Goal: Task Accomplishment & Management: Manage account settings

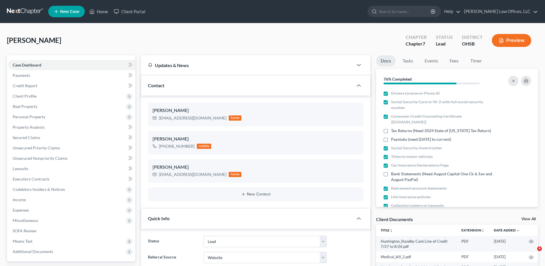
select select "5"
select select "3"
click at [103, 11] on link "Home" at bounding box center [99, 11] width 24 height 10
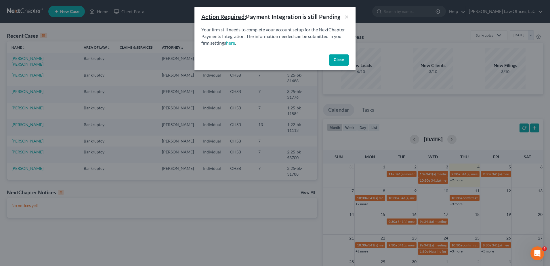
click at [335, 62] on button "Close" at bounding box center [339, 59] width 20 height 11
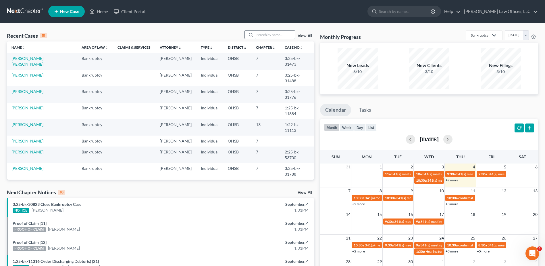
click at [284, 34] on input "search" at bounding box center [275, 34] width 40 height 8
type input "schoen"
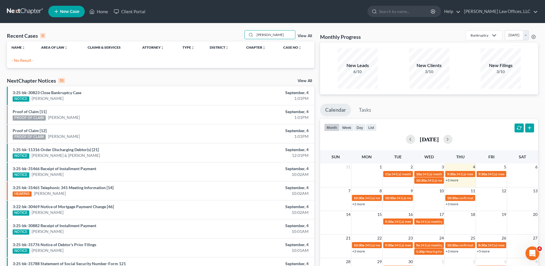
click at [305, 36] on link "View All" at bounding box center [305, 36] width 14 height 4
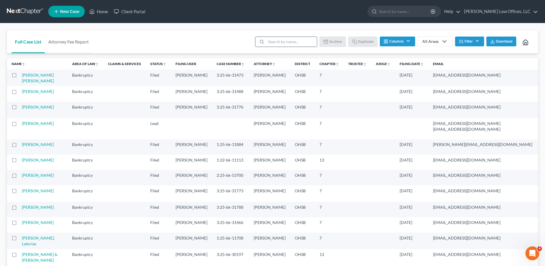
click at [285, 41] on input "search" at bounding box center [291, 42] width 51 height 10
type input "template"
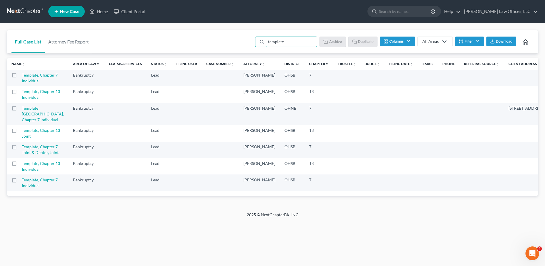
scroll to position [43, 0]
click at [20, 181] on label at bounding box center [20, 181] width 0 height 0
click at [22, 181] on input "checkbox" at bounding box center [24, 179] width 4 height 4
click at [361, 42] on button "Duplicate" at bounding box center [363, 42] width 29 height 10
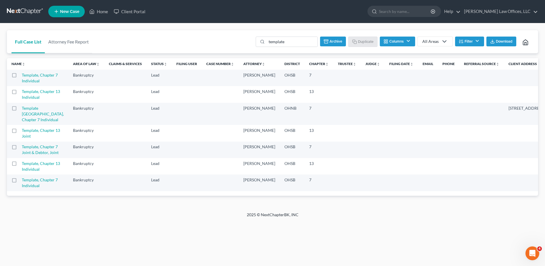
checkbox input "false"
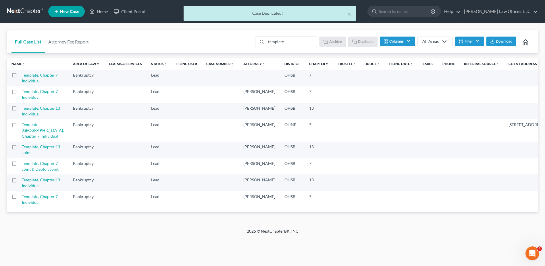
click at [26, 74] on link "Template, Chapter 7 Individual" at bounding box center [40, 77] width 36 height 11
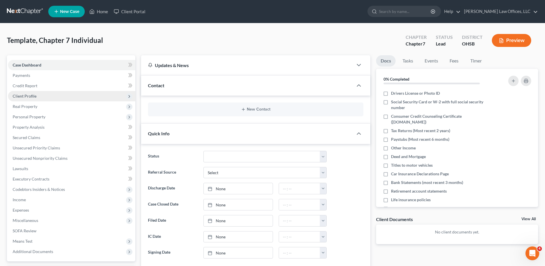
click at [22, 96] on span "Client Profile" at bounding box center [25, 95] width 24 height 5
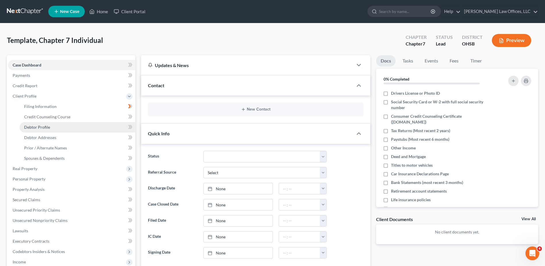
click at [40, 128] on span "Debtor Profile" at bounding box center [37, 126] width 26 height 5
select select "1"
select select "0"
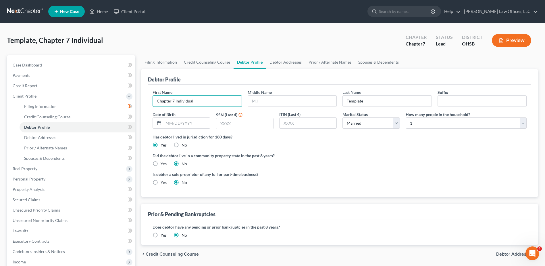
drag, startPoint x: 153, startPoint y: 103, endPoint x: 134, endPoint y: 104, distance: 19.0
click at [134, 104] on div "Petition Navigation Case Dashboard Payments Invoices Payments Payments Credit R…" at bounding box center [272, 205] width 537 height 301
type input "[PERSON_NAME]"
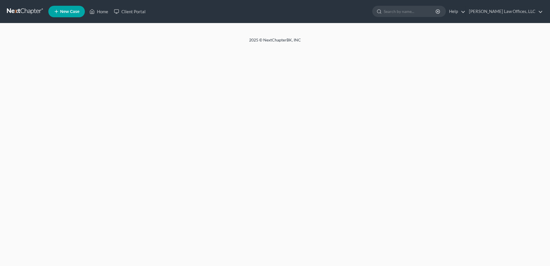
select select "1"
select select "0"
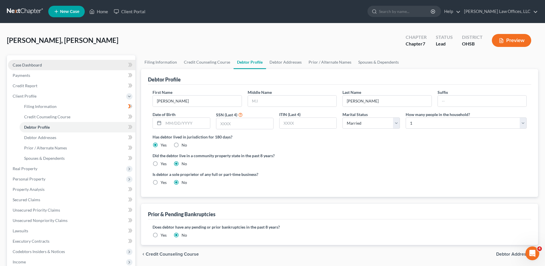
click at [34, 66] on span "Case Dashboard" at bounding box center [27, 64] width 29 height 5
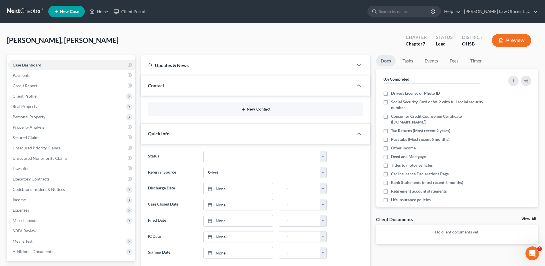
click at [262, 110] on button "New Contact" at bounding box center [256, 109] width 206 height 5
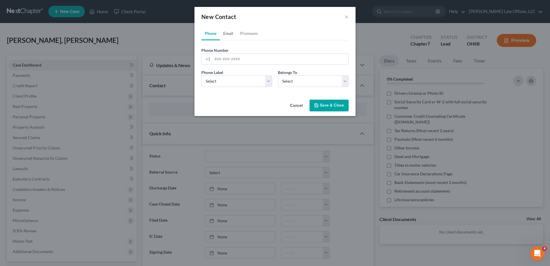
click at [229, 33] on link "Email" at bounding box center [228, 33] width 17 height 14
paste input "[EMAIL_ADDRESS][DOMAIN_NAME]"
type input "[EMAIL_ADDRESS][DOMAIN_NAME]"
click at [232, 81] on select "Select Home Work Other" at bounding box center [236, 80] width 71 height 11
select select "0"
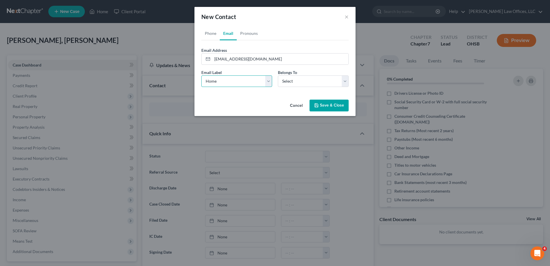
click at [201, 75] on select "Select Home Work Other" at bounding box center [236, 80] width 71 height 11
click at [298, 82] on select "Select Client Other" at bounding box center [313, 80] width 71 height 11
select select "0"
click at [278, 75] on select "Select Client Other" at bounding box center [313, 80] width 71 height 11
click at [324, 103] on button "Save & Close" at bounding box center [328, 105] width 39 height 12
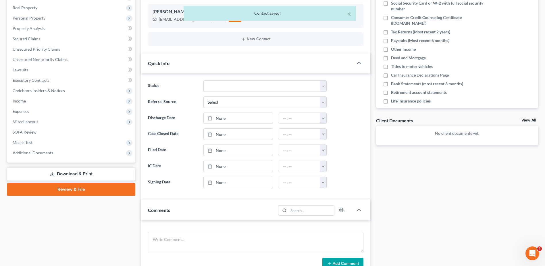
scroll to position [241, 0]
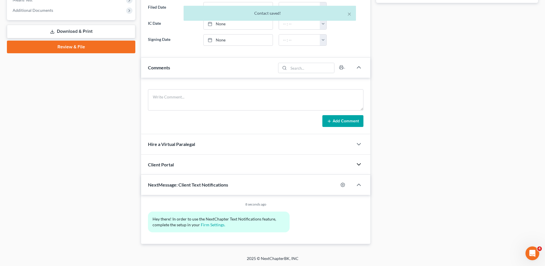
click at [359, 164] on icon "button" at bounding box center [359, 164] width 7 height 7
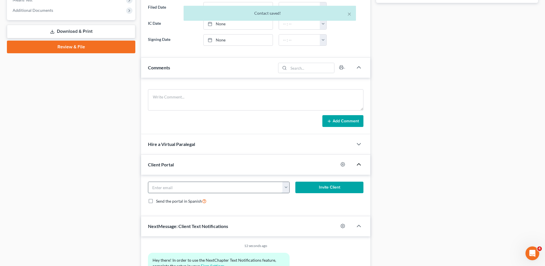
paste input "[EMAIL_ADDRESS][DOMAIN_NAME]"
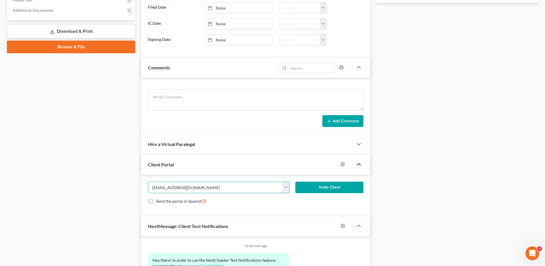
type input "[EMAIL_ADDRESS][DOMAIN_NAME]"
click at [327, 187] on button "Invite Client" at bounding box center [330, 186] width 68 height 11
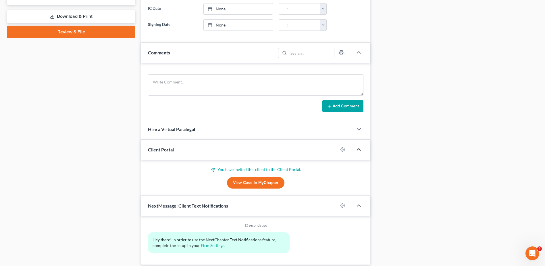
scroll to position [0, 0]
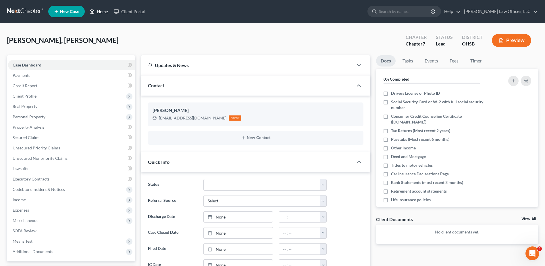
click at [100, 12] on link "Home" at bounding box center [99, 11] width 24 height 10
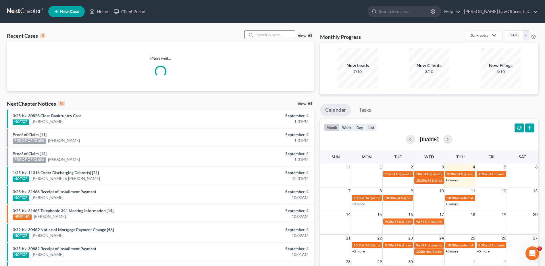
click at [288, 36] on input "search" at bounding box center [275, 34] width 40 height 8
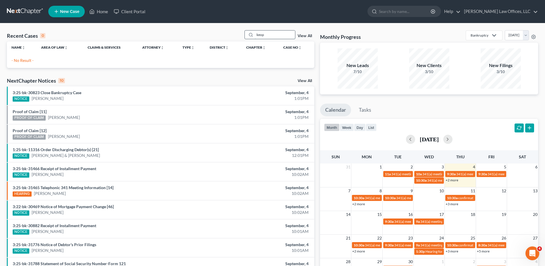
drag, startPoint x: 264, startPoint y: 34, endPoint x: 247, endPoint y: 34, distance: 17.2
click at [247, 34] on div "keop" at bounding box center [270, 34] width 51 height 9
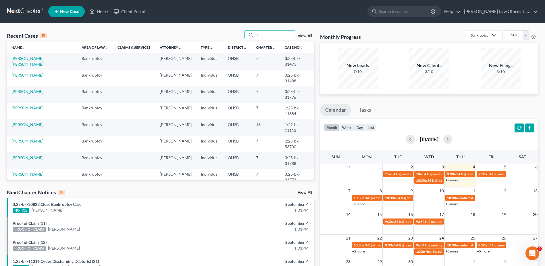
drag, startPoint x: 267, startPoint y: 36, endPoint x: 235, endPoint y: 35, distance: 32.2
click at [236, 35] on div "Recent Cases 15 k View All" at bounding box center [161, 35] width 308 height 11
type input "[PERSON_NAME]"
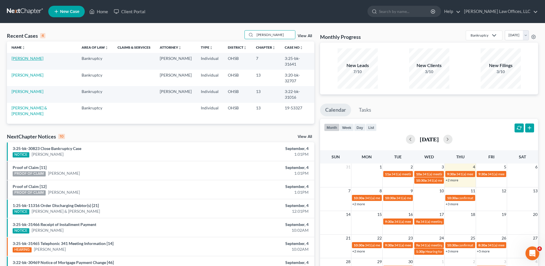
click at [17, 57] on link "[PERSON_NAME]" at bounding box center [27, 58] width 32 height 5
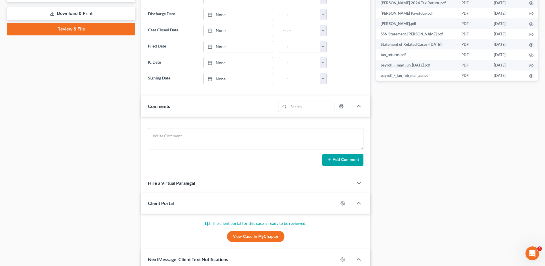
scroll to position [115, 0]
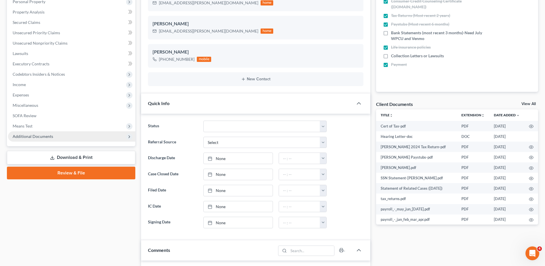
click at [30, 137] on span "Additional Documents" at bounding box center [33, 136] width 41 height 5
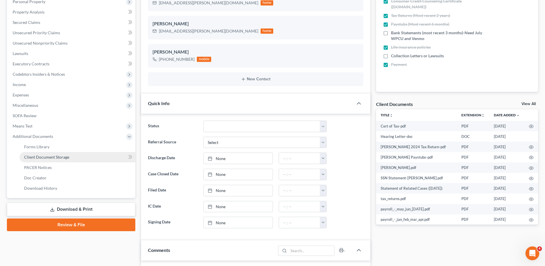
click at [36, 158] on span "Client Document Storage" at bounding box center [46, 156] width 45 height 5
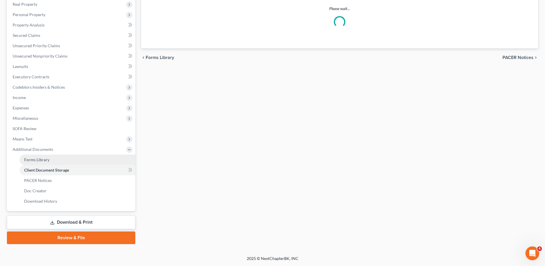
scroll to position [102, 0]
select select "7"
select select "52"
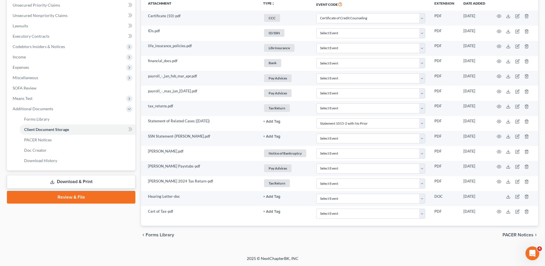
scroll to position [0, 0]
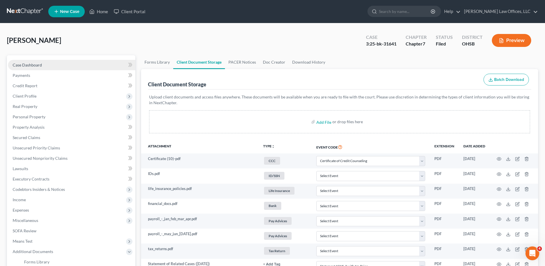
click at [38, 63] on span "Case Dashboard" at bounding box center [27, 64] width 29 height 5
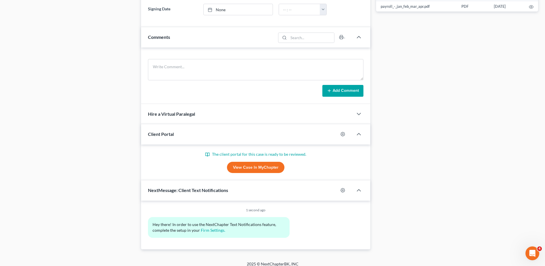
scroll to position [333, 0]
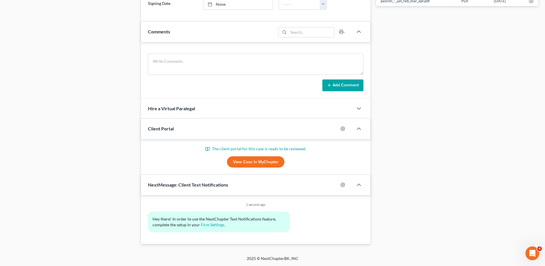
click at [249, 162] on link "View Case in MyChapter" at bounding box center [255, 161] width 57 height 11
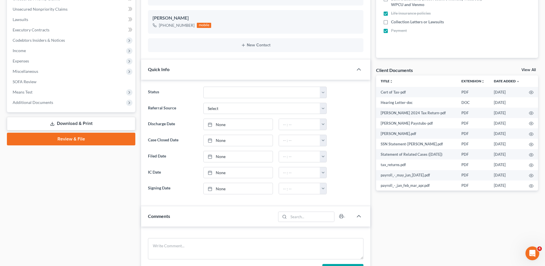
scroll to position [0, 0]
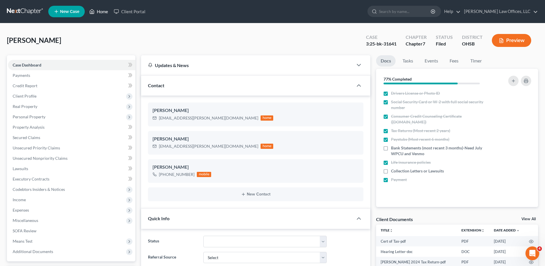
drag, startPoint x: 101, startPoint y: 10, endPoint x: 111, endPoint y: 4, distance: 11.2
click at [101, 10] on link "Home" at bounding box center [99, 11] width 24 height 10
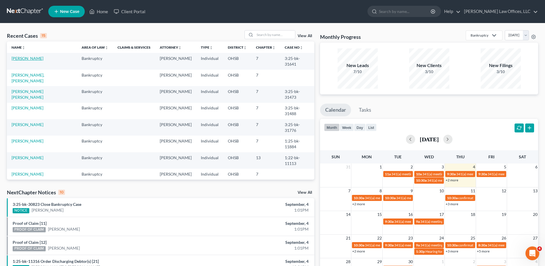
click at [36, 57] on link "[PERSON_NAME]" at bounding box center [27, 58] width 32 height 5
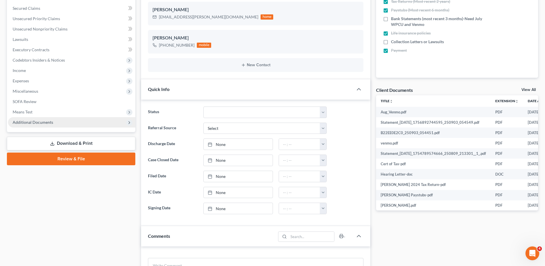
scroll to position [144, 0]
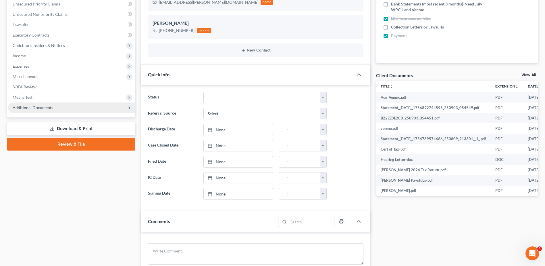
click at [39, 105] on span "Additional Documents" at bounding box center [33, 107] width 41 height 5
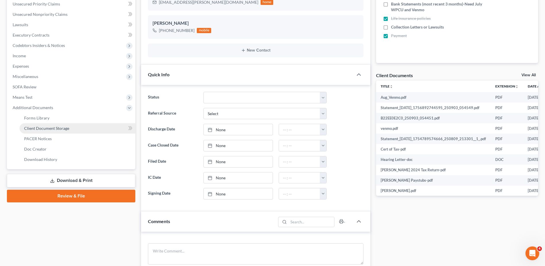
click at [41, 127] on span "Client Document Storage" at bounding box center [46, 128] width 45 height 5
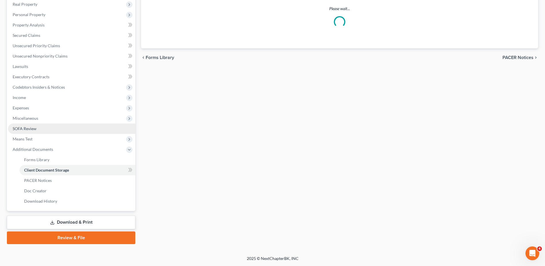
scroll to position [73, 0]
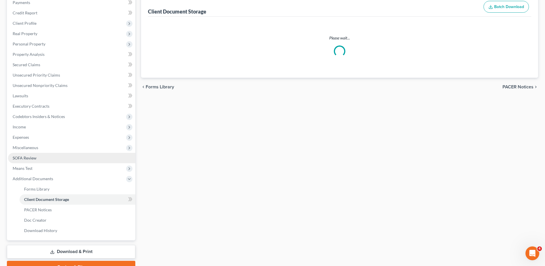
select select "7"
select select "52"
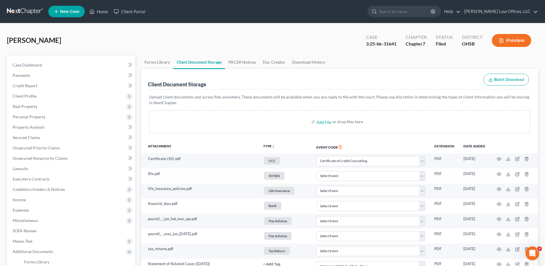
scroll to position [219, 0]
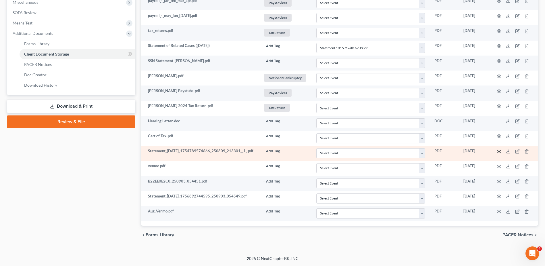
click at [499, 150] on icon "button" at bounding box center [499, 151] width 5 height 5
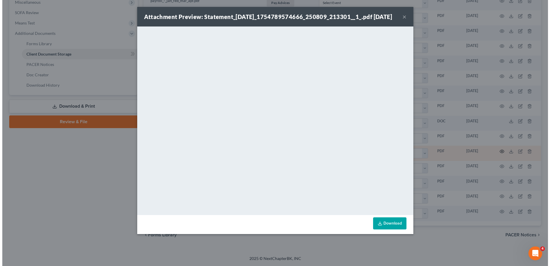
scroll to position [218, 0]
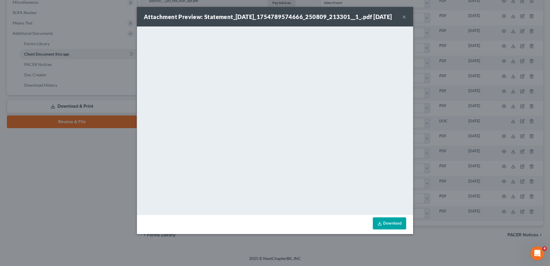
click at [404, 20] on button "×" at bounding box center [404, 16] width 4 height 7
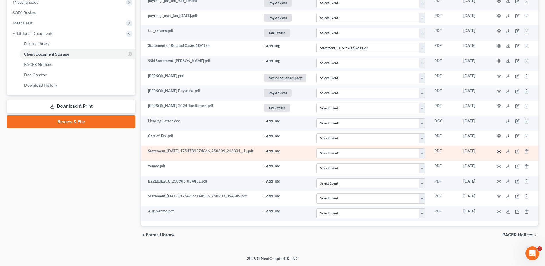
click at [500, 151] on circle "button" at bounding box center [499, 151] width 1 height 1
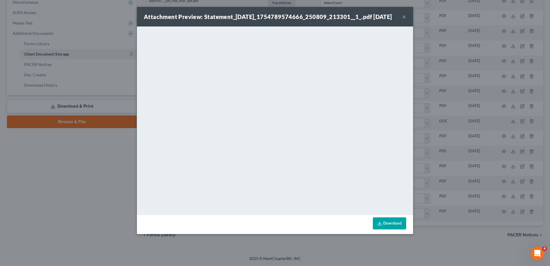
click at [404, 19] on button "×" at bounding box center [404, 16] width 4 height 7
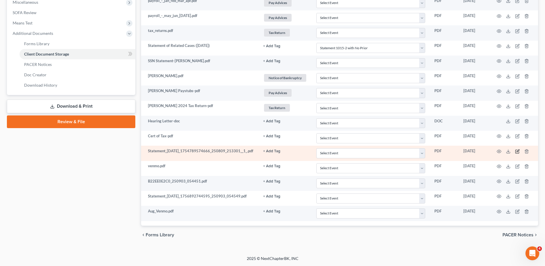
click at [518, 150] on icon "button" at bounding box center [518, 150] width 3 height 3
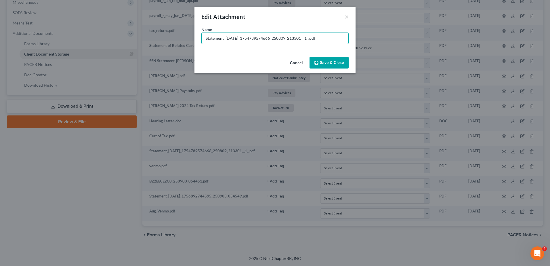
drag, startPoint x: 317, startPoint y: 39, endPoint x: 133, endPoint y: 37, distance: 183.7
click at [134, 37] on div "Edit Attachment × Name * Statement_[DATE]_1754789574666_250809_213301__1_.pdf C…" at bounding box center [275, 133] width 550 height 266
type input "[PERSON_NAME] July.pdf"
click at [322, 65] on button "Save & Close" at bounding box center [328, 63] width 39 height 12
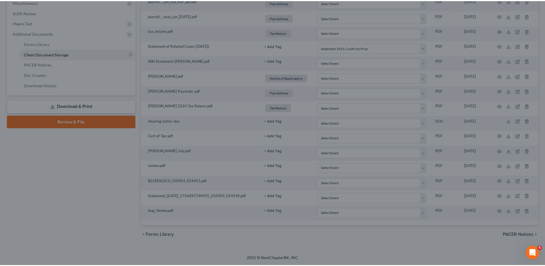
scroll to position [218, 0]
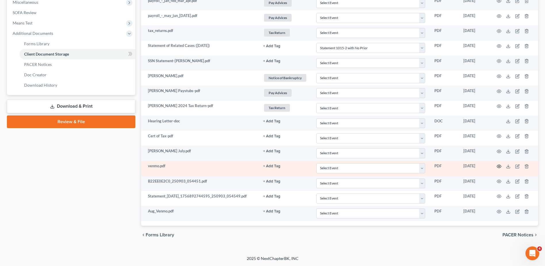
click at [499, 166] on icon "button" at bounding box center [499, 166] width 5 height 5
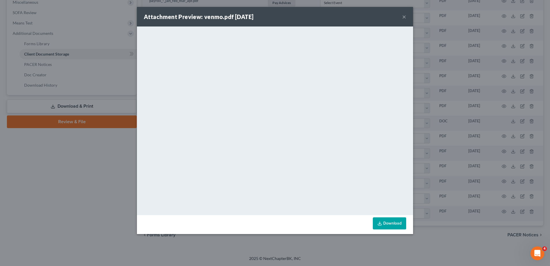
click at [404, 16] on button "×" at bounding box center [404, 16] width 4 height 7
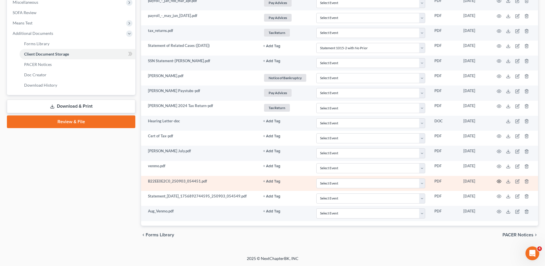
click at [498, 181] on icon "button" at bounding box center [499, 181] width 5 height 5
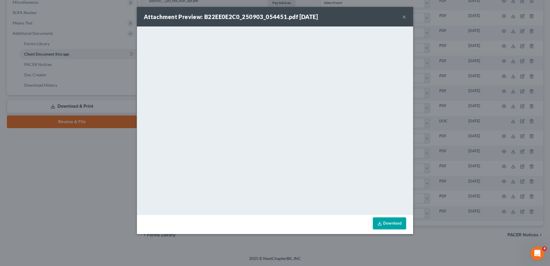
click at [403, 18] on button "×" at bounding box center [404, 16] width 4 height 7
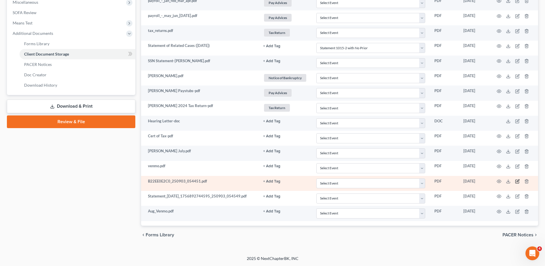
click at [517, 181] on icon "button" at bounding box center [518, 180] width 3 height 3
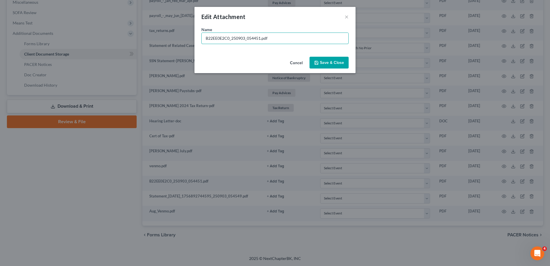
drag, startPoint x: 261, startPoint y: 38, endPoint x: 143, endPoint y: 33, distance: 117.4
click at [144, 34] on div "Edit Attachment × Name * B22EE0E2C0_250903_054451.pdf Cancel Save & Close" at bounding box center [275, 133] width 550 height 266
type input "Park National 7/18 to 8/15.pdf"
click at [327, 63] on span "Save & Close" at bounding box center [332, 62] width 24 height 5
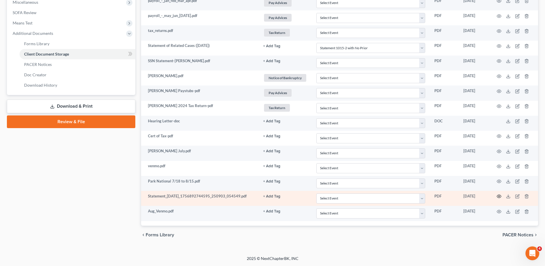
click at [500, 195] on icon "button" at bounding box center [499, 196] width 5 height 5
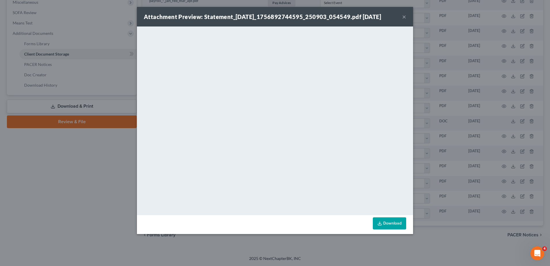
click at [402, 20] on button "×" at bounding box center [404, 16] width 4 height 7
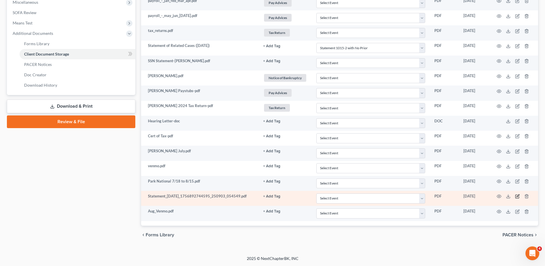
click at [517, 195] on icon "button" at bounding box center [517, 196] width 5 height 5
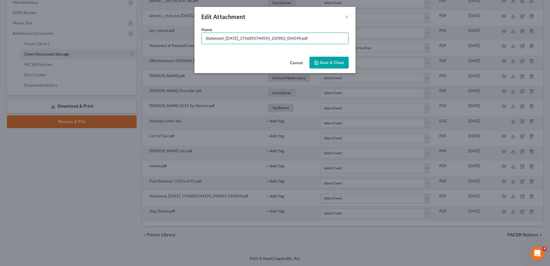
drag, startPoint x: 312, startPoint y: 37, endPoint x: 126, endPoint y: 37, distance: 186.0
click at [126, 38] on div "Edit Attachment × Name * Statement_[DATE]_1756892744595_250903_054549.pdf Cance…" at bounding box center [275, 133] width 550 height 266
type input "[PERSON_NAME] August.pdf"
click at [329, 63] on span "Save & Close" at bounding box center [332, 62] width 24 height 5
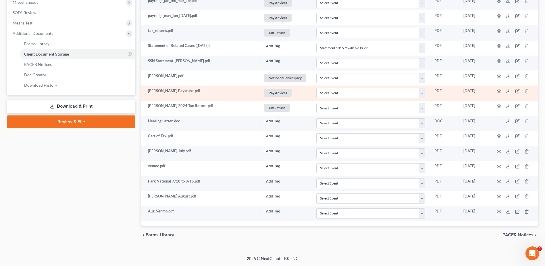
scroll to position [0, 0]
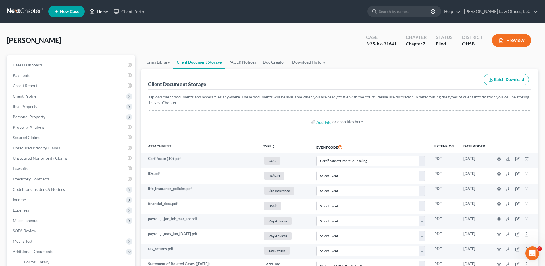
click at [105, 11] on link "Home" at bounding box center [99, 11] width 24 height 10
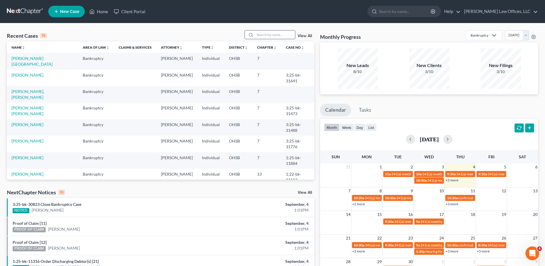
click at [260, 35] on input "search" at bounding box center [275, 34] width 40 height 8
type input "netra"
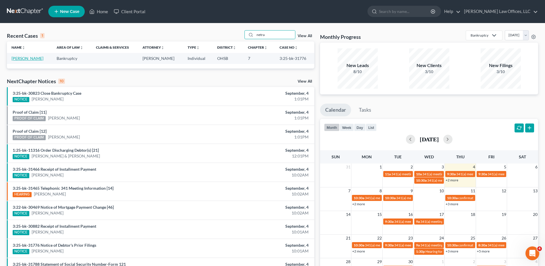
click at [23, 58] on link "[PERSON_NAME]" at bounding box center [27, 58] width 32 height 5
select select "0"
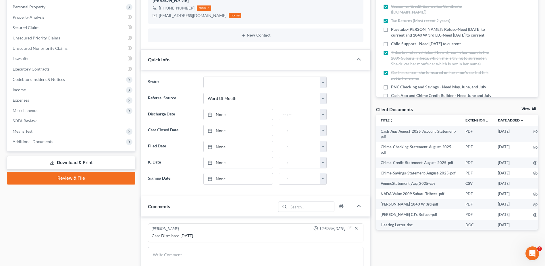
scroll to position [115, 0]
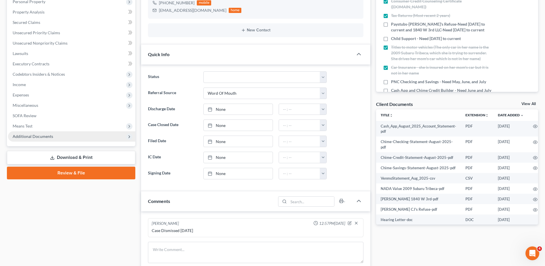
click at [35, 136] on span "Additional Documents" at bounding box center [33, 136] width 41 height 5
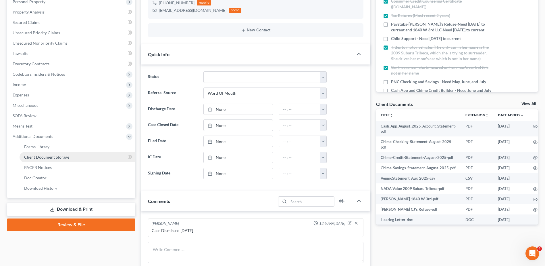
click at [36, 158] on span "Client Document Storage" at bounding box center [46, 156] width 45 height 5
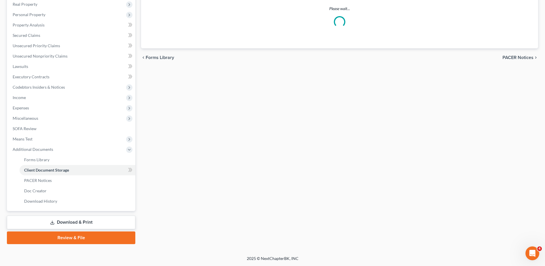
scroll to position [9, 0]
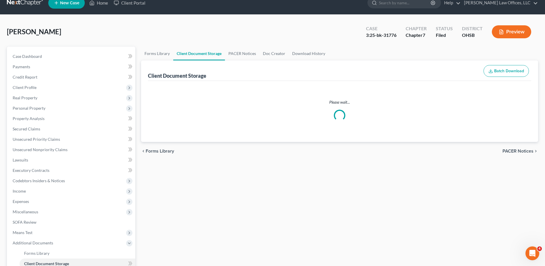
select select "7"
select select "37"
select select "53"
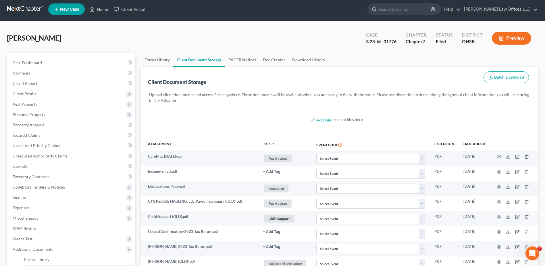
scroll to position [0, 0]
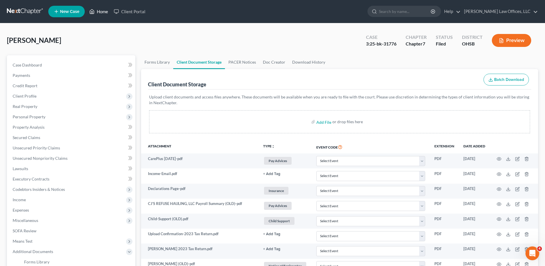
drag, startPoint x: 102, startPoint y: 11, endPoint x: 259, endPoint y: 20, distance: 156.9
click at [102, 11] on link "Home" at bounding box center [99, 11] width 24 height 10
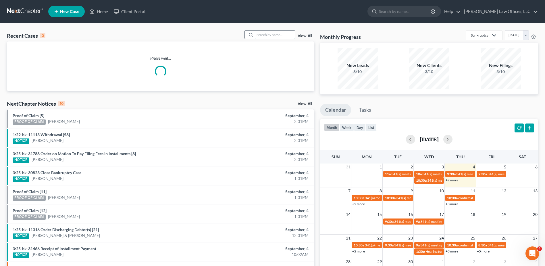
click at [285, 34] on input "search" at bounding box center [275, 34] width 40 height 8
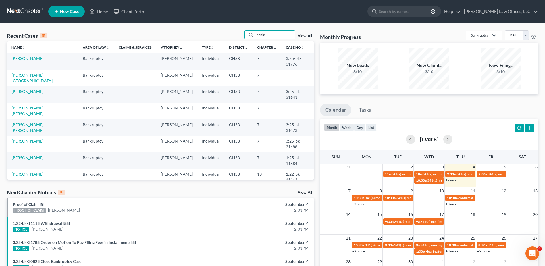
type input "banks"
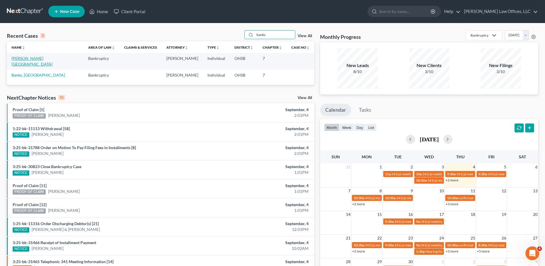
click at [25, 58] on link "[PERSON_NAME][GEOGRAPHIC_DATA]" at bounding box center [31, 61] width 41 height 11
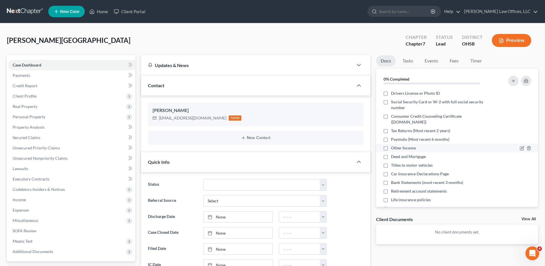
scroll to position [32, 0]
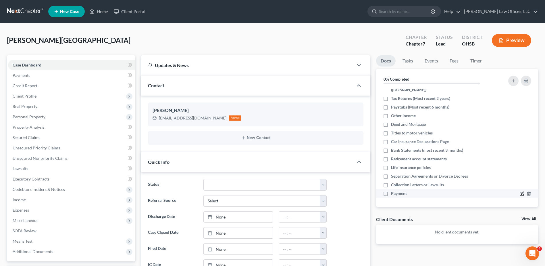
click at [520, 193] on icon "button" at bounding box center [522, 193] width 5 height 5
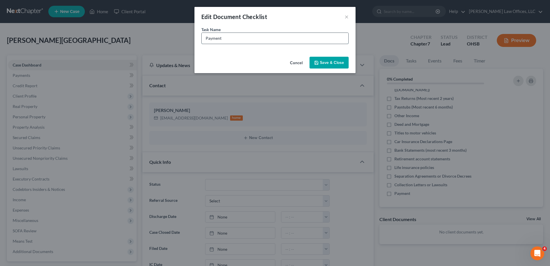
click at [237, 37] on input "Payment" at bounding box center [275, 38] width 147 height 11
type input "Payment (Paid $962 on [DATE])"
click at [333, 65] on button "Save & Close" at bounding box center [328, 63] width 39 height 12
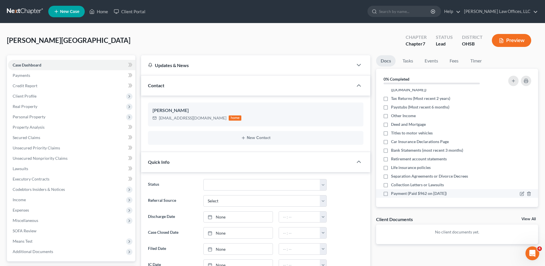
click at [391, 193] on label "Payment (Paid $962 on [DATE])" at bounding box center [419, 193] width 56 height 6
click at [394, 193] on input "Payment (Paid $962 on [DATE])" at bounding box center [396, 192] width 4 height 4
checkbox input "true"
click at [102, 9] on link "Home" at bounding box center [99, 11] width 24 height 10
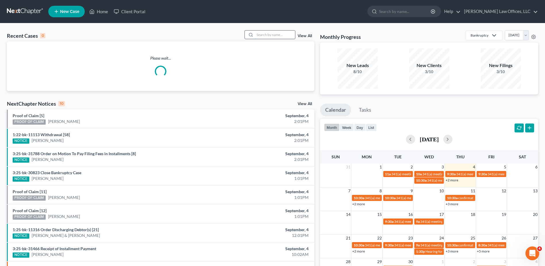
click at [277, 35] on input "search" at bounding box center [275, 34] width 40 height 8
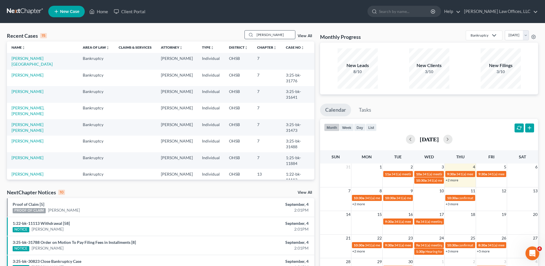
type input "[PERSON_NAME]"
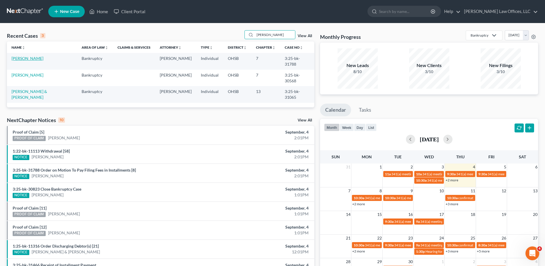
click at [26, 57] on link "[PERSON_NAME]" at bounding box center [27, 58] width 32 height 5
select select "4"
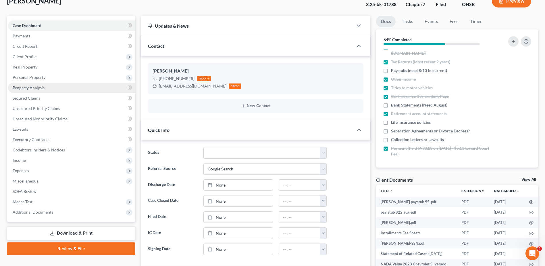
scroll to position [86, 0]
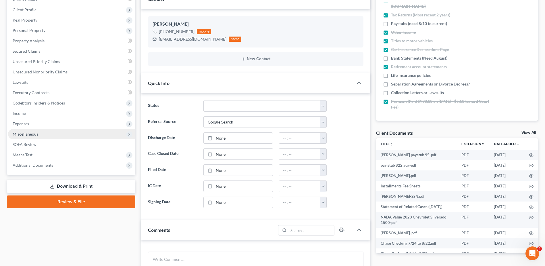
click at [34, 135] on span "Miscellaneous" at bounding box center [26, 133] width 26 height 5
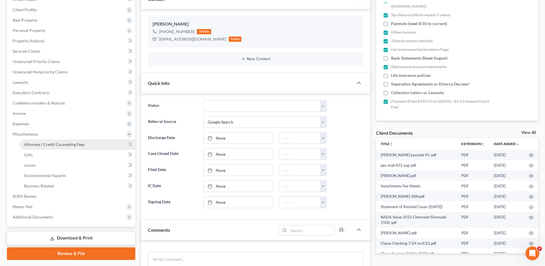
click at [36, 144] on span "Attorney / Credit Counseling Fees" at bounding box center [54, 144] width 61 height 5
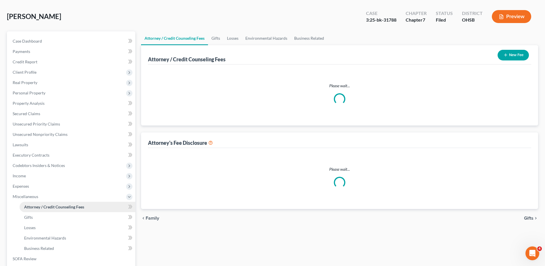
select select "1"
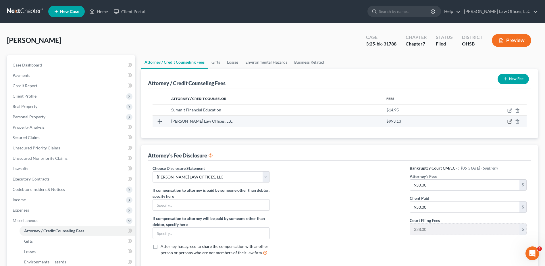
click at [509, 122] on icon "button" at bounding box center [510, 121] width 5 height 5
select select "36"
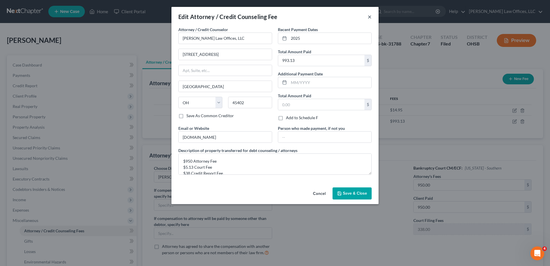
click at [369, 18] on button "×" at bounding box center [369, 16] width 4 height 7
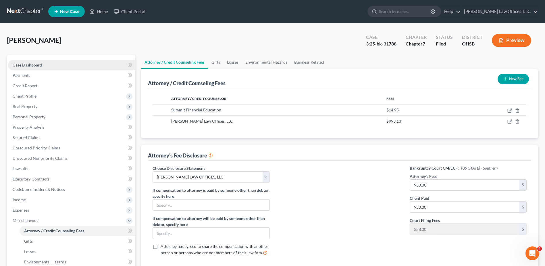
click at [32, 66] on span "Case Dashboard" at bounding box center [27, 64] width 29 height 5
select select "4"
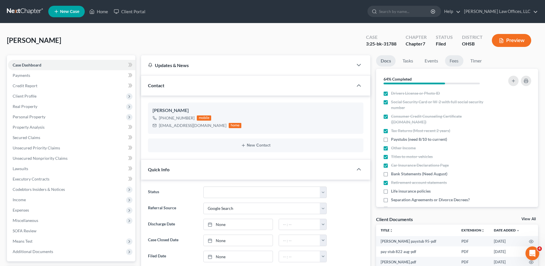
click at [453, 62] on link "Fees" at bounding box center [454, 60] width 18 height 11
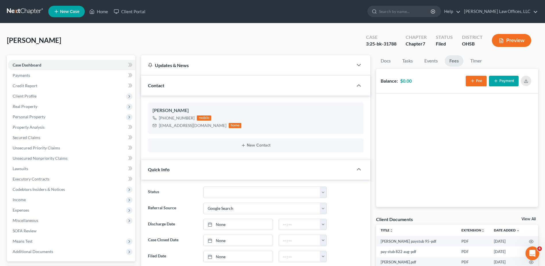
click at [472, 81] on line "button" at bounding box center [472, 81] width 3 height 0
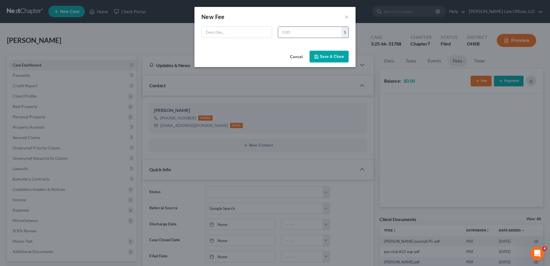
click at [301, 34] on input "text" at bounding box center [309, 32] width 63 height 11
type input "950"
click at [243, 34] on input "text" at bounding box center [237, 32] width 70 height 11
type input "Attorney Fee"
click at [328, 57] on button "Save & Close" at bounding box center [328, 57] width 39 height 12
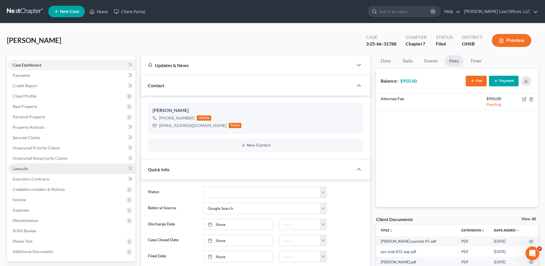
click at [24, 167] on span "Lawsuits" at bounding box center [21, 168] width 16 height 5
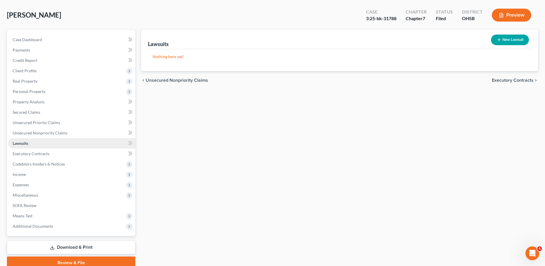
scroll to position [50, 0]
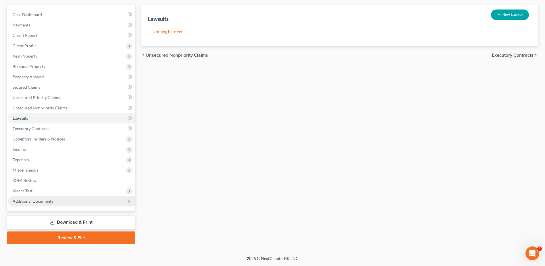
click at [42, 202] on span "Additional Documents" at bounding box center [33, 200] width 41 height 5
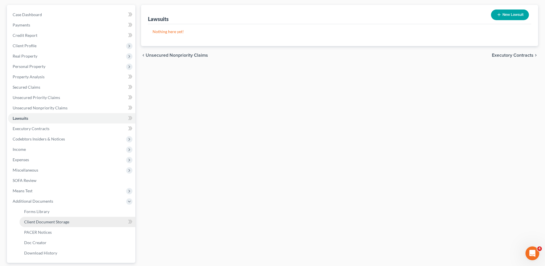
click at [45, 220] on span "Client Document Storage" at bounding box center [46, 221] width 45 height 5
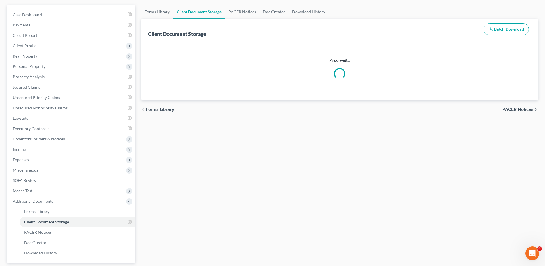
scroll to position [23, 0]
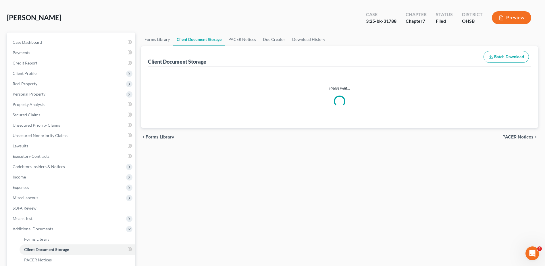
select select "7"
select select "52"
select select "37"
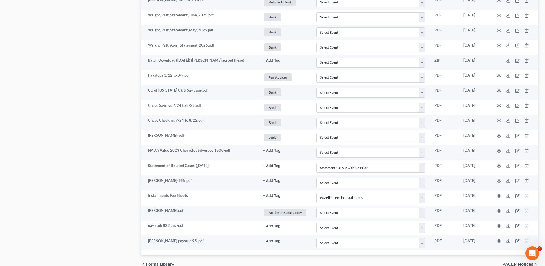
scroll to position [518, 0]
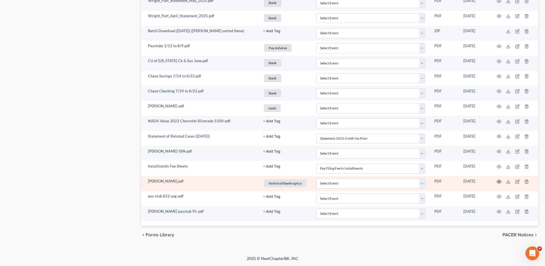
click at [498, 182] on icon "button" at bounding box center [499, 181] width 5 height 5
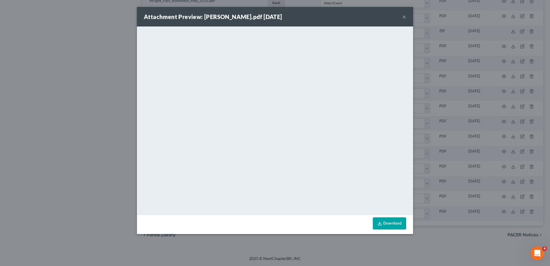
click at [405, 17] on button "×" at bounding box center [404, 16] width 4 height 7
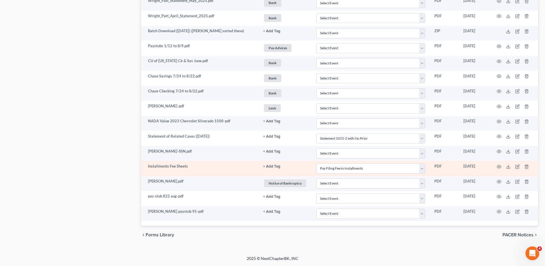
click at [272, 166] on button "+ Add Tag" at bounding box center [271, 166] width 17 height 4
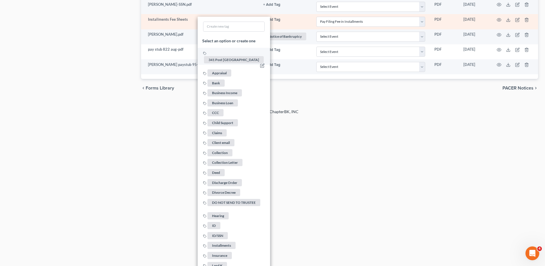
scroll to position [748, 0]
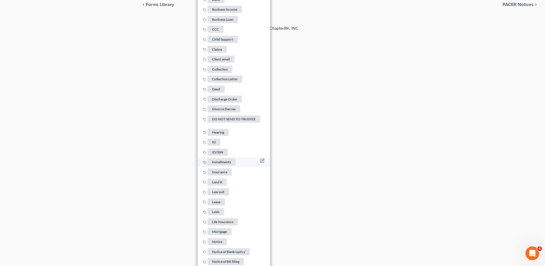
click at [227, 159] on span "Installments" at bounding box center [222, 161] width 28 height 7
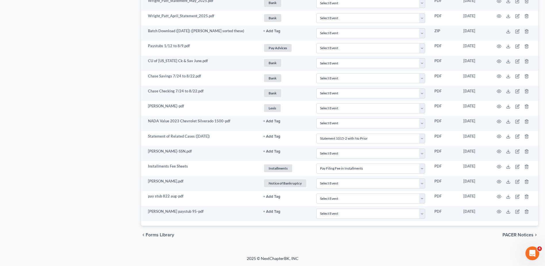
scroll to position [518, 0]
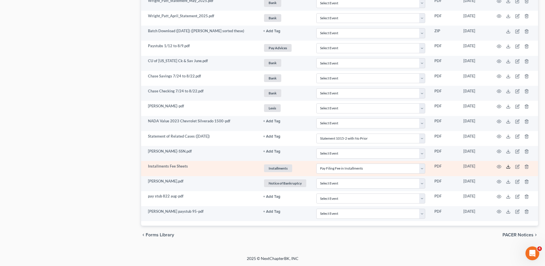
click at [509, 166] on line at bounding box center [509, 166] width 0 height 2
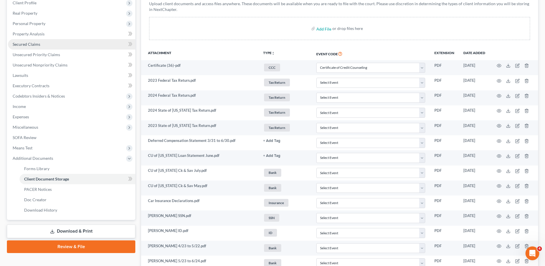
scroll to position [1, 0]
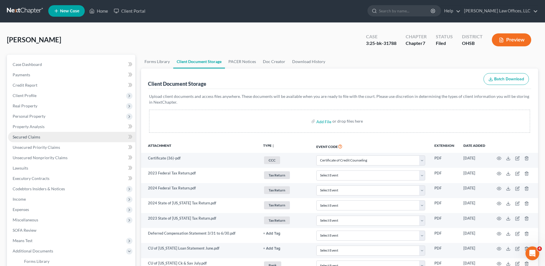
click at [28, 135] on span "Secured Claims" at bounding box center [27, 136] width 28 height 5
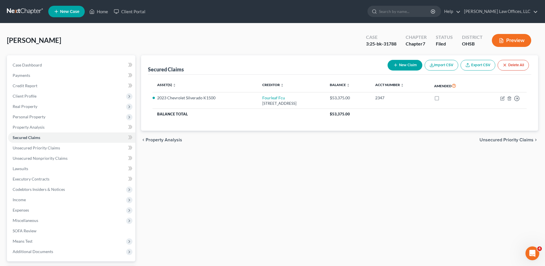
click at [513, 41] on button "Preview" at bounding box center [511, 40] width 39 height 13
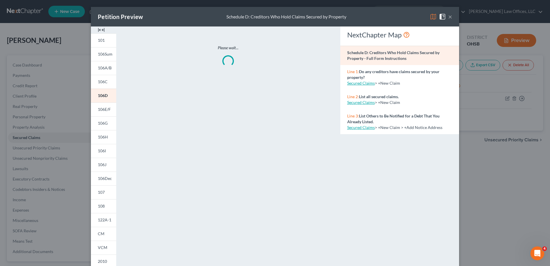
click at [98, 29] on img at bounding box center [101, 29] width 7 height 7
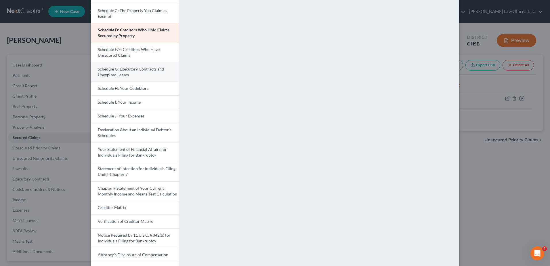
scroll to position [116, 0]
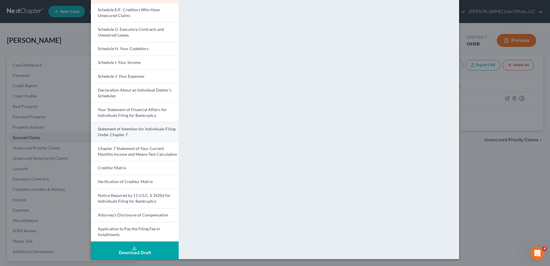
click at [124, 130] on span "Statement of Intention for Individuals Filing Under Chapter 7" at bounding box center [137, 131] width 78 height 11
click at [120, 131] on span "Statement of Intention for Individuals Filing Under Chapter 7" at bounding box center [137, 131] width 78 height 11
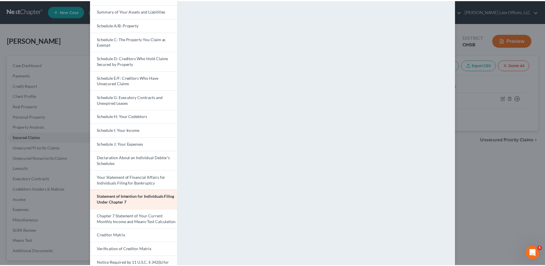
scroll to position [0, 0]
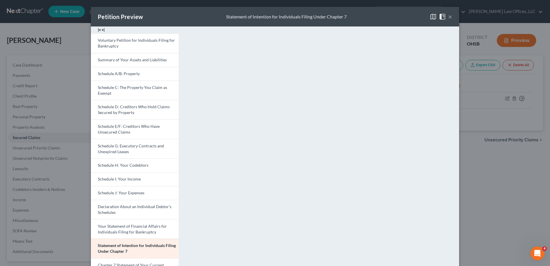
click at [448, 16] on button "×" at bounding box center [450, 16] width 4 height 7
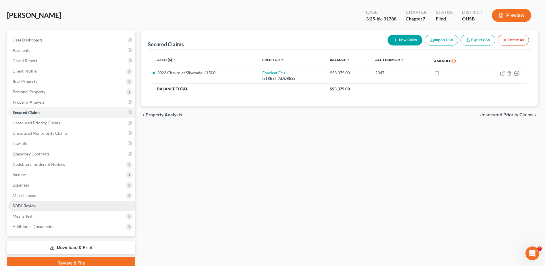
scroll to position [50, 0]
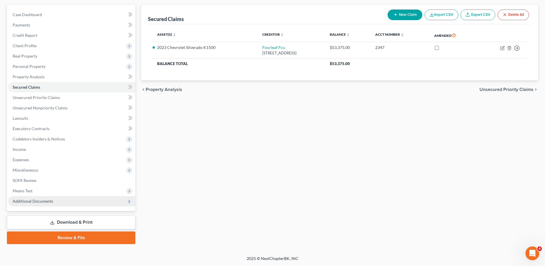
click at [47, 200] on span "Additional Documents" at bounding box center [33, 200] width 41 height 5
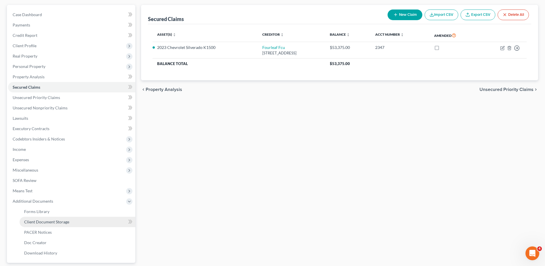
click at [45, 220] on span "Client Document Storage" at bounding box center [46, 221] width 45 height 5
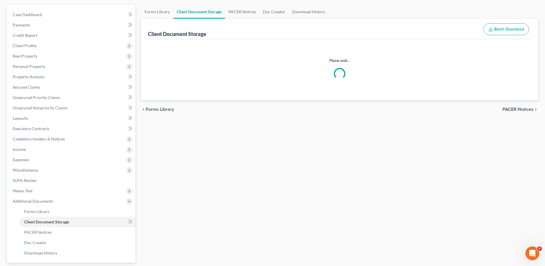
scroll to position [23, 0]
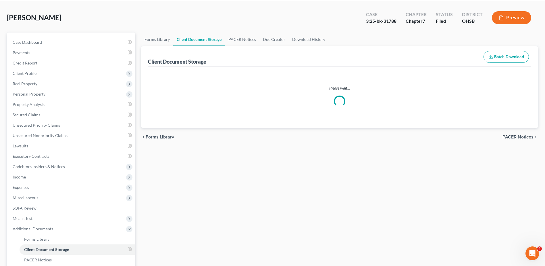
select select "7"
select select "52"
select select "37"
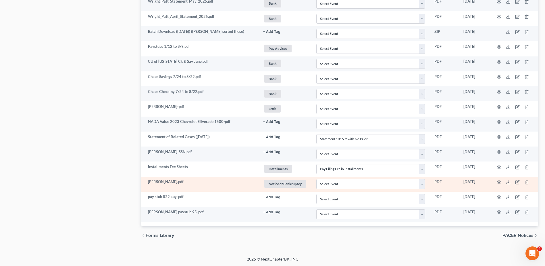
scroll to position [518, 0]
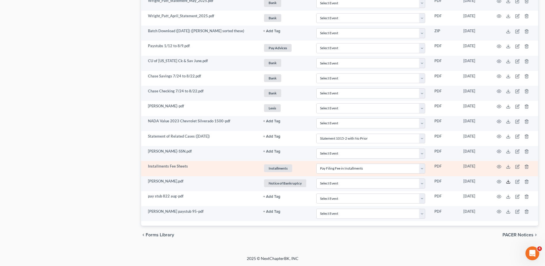
click at [508, 179] on icon at bounding box center [508, 181] width 5 height 5
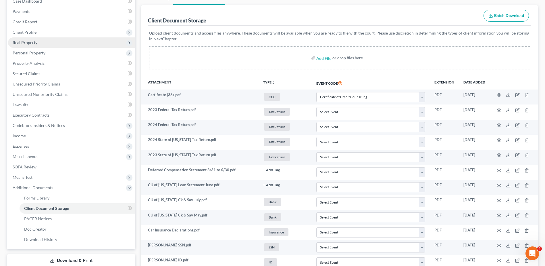
scroll to position [1, 0]
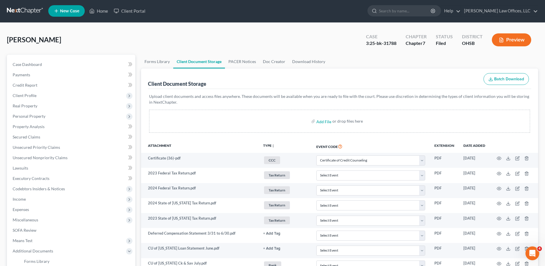
drag, startPoint x: 39, startPoint y: 116, endPoint x: 43, endPoint y: 56, distance: 60.2
click at [39, 116] on span "Personal Property" at bounding box center [29, 116] width 33 height 5
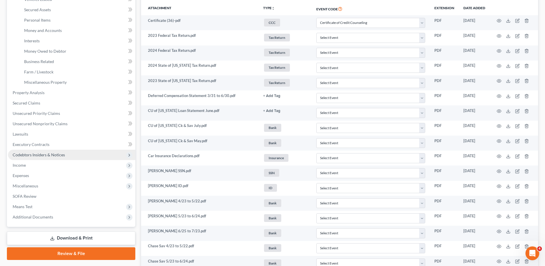
scroll to position [144, 0]
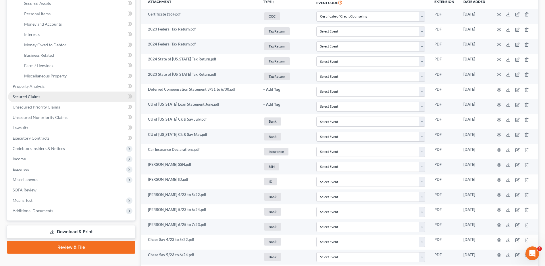
click at [27, 95] on span "Secured Claims" at bounding box center [27, 96] width 28 height 5
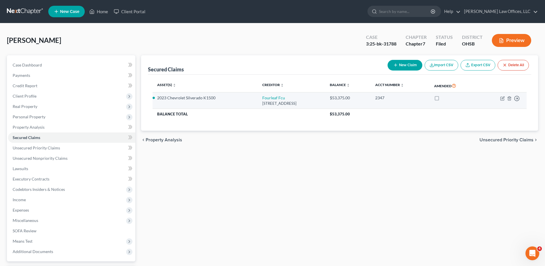
drag, startPoint x: 317, startPoint y: 105, endPoint x: 248, endPoint y: 97, distance: 69.4
click at [258, 97] on td "Fourleaf Fcu [STREET_ADDRESS]" at bounding box center [292, 100] width 68 height 16
drag, startPoint x: 248, startPoint y: 97, endPoint x: 264, endPoint y: 103, distance: 16.7
copy td "Fourleaf Fcu [STREET_ADDRESS]"
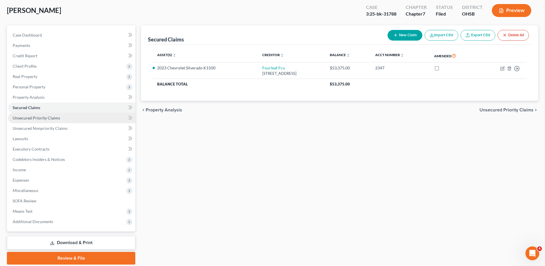
scroll to position [50, 0]
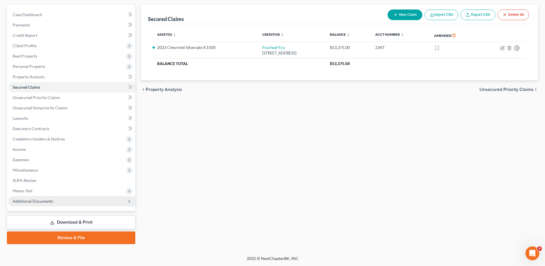
click at [42, 201] on span "Additional Documents" at bounding box center [33, 200] width 41 height 5
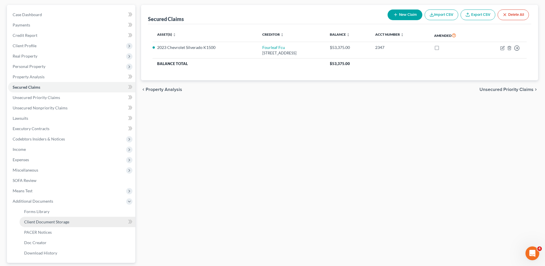
click at [44, 220] on span "Client Document Storage" at bounding box center [46, 221] width 45 height 5
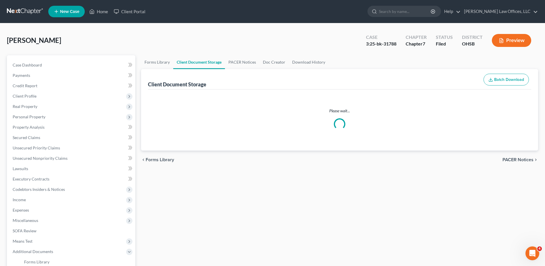
select select "7"
select select "52"
select select "37"
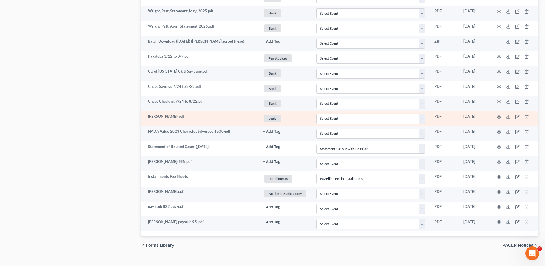
scroll to position [518, 0]
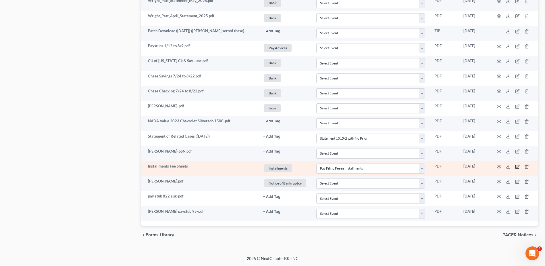
click at [518, 166] on icon "button" at bounding box center [517, 166] width 5 height 5
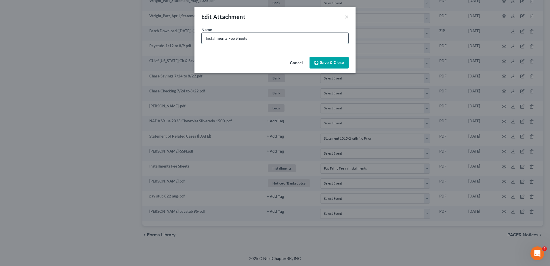
click at [254, 39] on input "Installments Fee Sheets" at bounding box center [275, 38] width 147 height 11
type input "Installments Fee Sheets (DON'T USE THIS ONE)"
click at [326, 63] on span "Save & Close" at bounding box center [332, 62] width 24 height 5
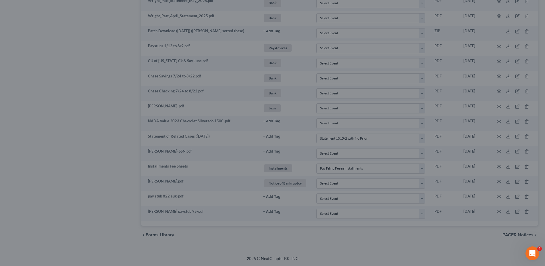
select select "37"
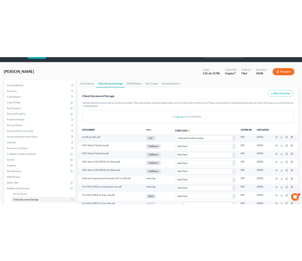
scroll to position [0, 0]
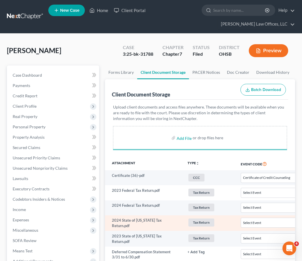
select select "7"
select select "52"
select select "37"
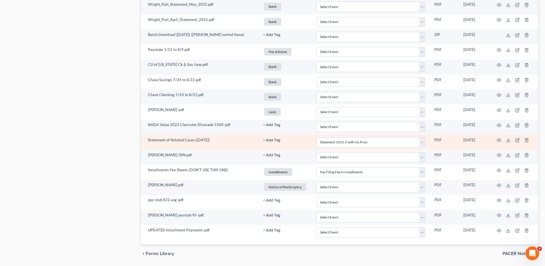
scroll to position [533, 0]
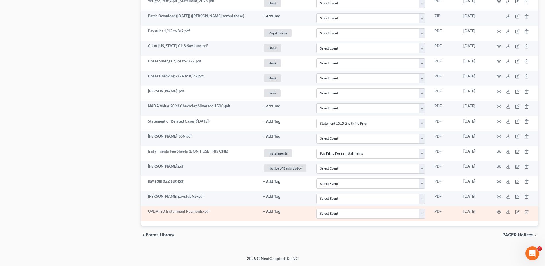
click at [273, 212] on button "+ Add Tag" at bounding box center [271, 212] width 17 height 4
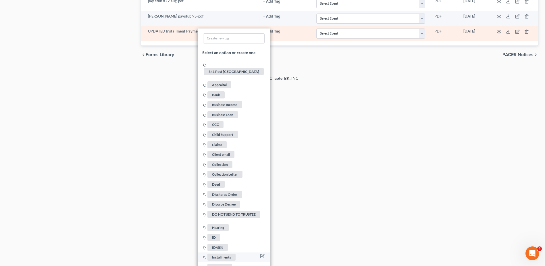
scroll to position [734, 0]
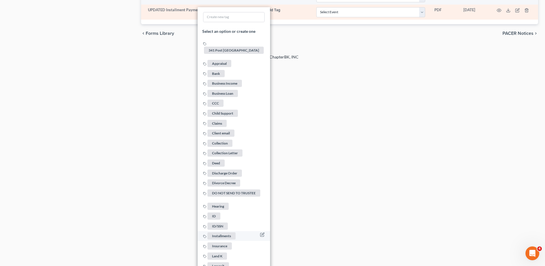
click at [229, 232] on span "Installments" at bounding box center [222, 235] width 28 height 7
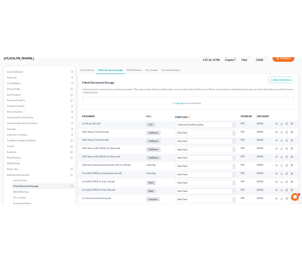
scroll to position [0, 0]
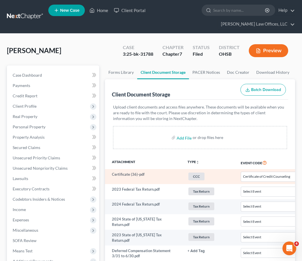
select select "7"
select select "52"
select select "37"
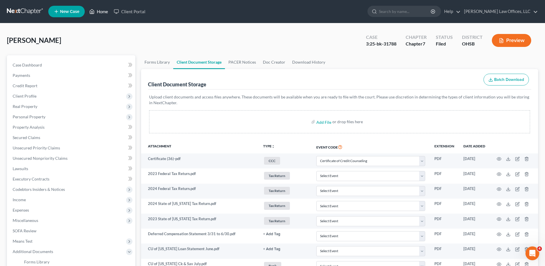
drag, startPoint x: 104, startPoint y: 11, endPoint x: 254, endPoint y: 38, distance: 153.1
click at [104, 11] on link "Home" at bounding box center [99, 11] width 24 height 10
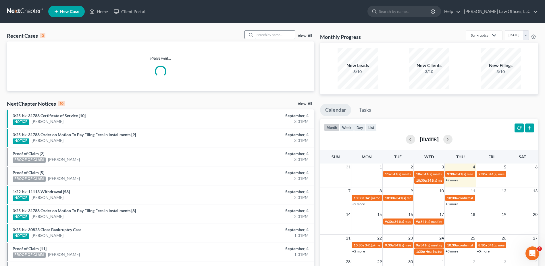
click at [280, 35] on input "search" at bounding box center [275, 34] width 40 height 8
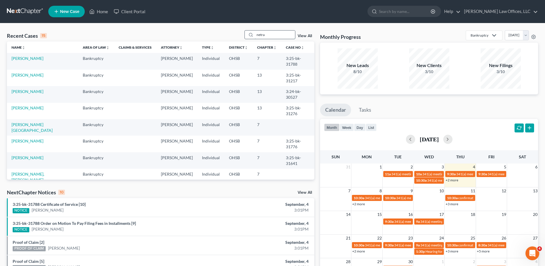
type input "netra"
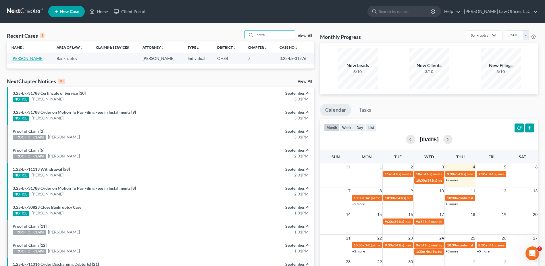
click at [30, 59] on link "[PERSON_NAME]" at bounding box center [27, 58] width 32 height 5
select select "0"
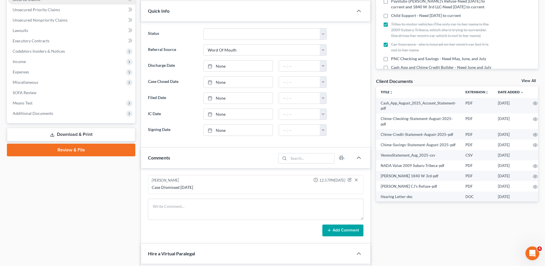
scroll to position [144, 0]
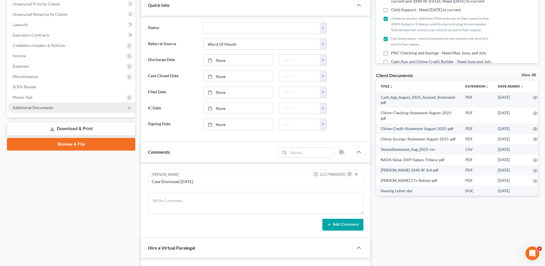
click at [38, 107] on span "Additional Documents" at bounding box center [33, 107] width 41 height 5
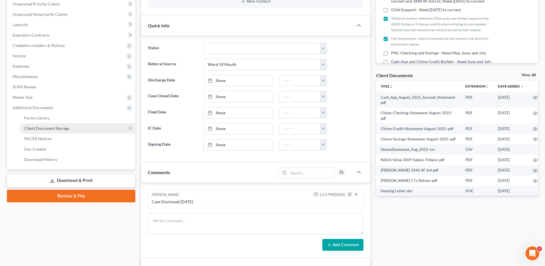
click at [40, 129] on span "Client Document Storage" at bounding box center [46, 128] width 45 height 5
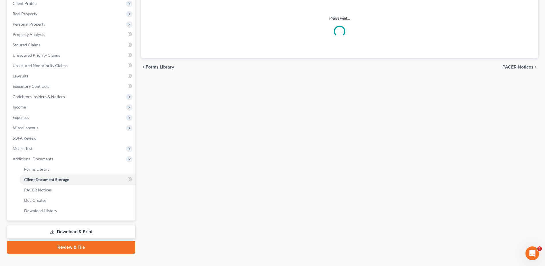
scroll to position [37, 0]
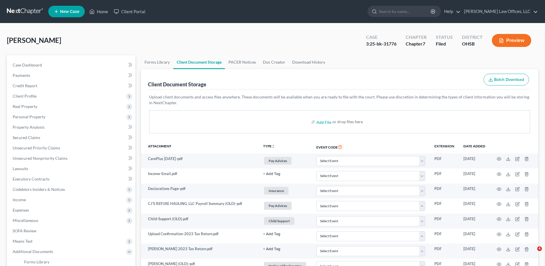
select select "7"
select select "37"
select select "53"
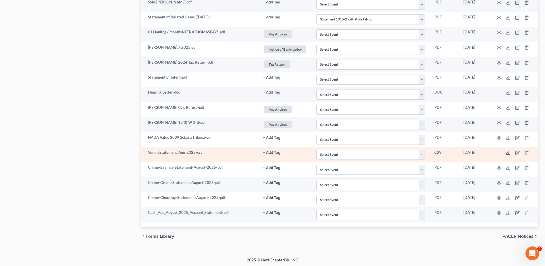
click at [508, 152] on polyline at bounding box center [509, 152] width 2 height 1
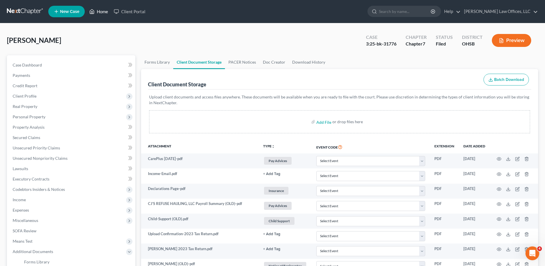
click at [105, 11] on link "Home" at bounding box center [99, 11] width 24 height 10
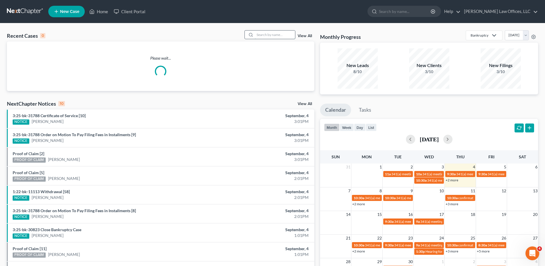
click at [273, 33] on input "search" at bounding box center [275, 34] width 40 height 8
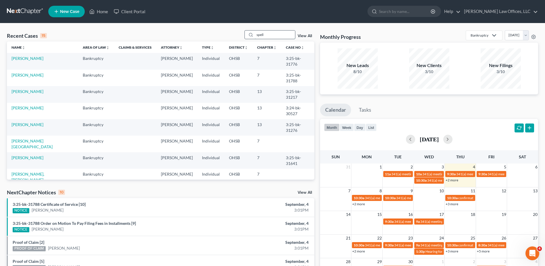
type input "spell"
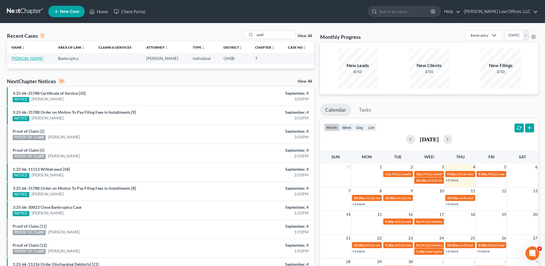
click at [32, 59] on link "[PERSON_NAME]" at bounding box center [27, 58] width 32 height 5
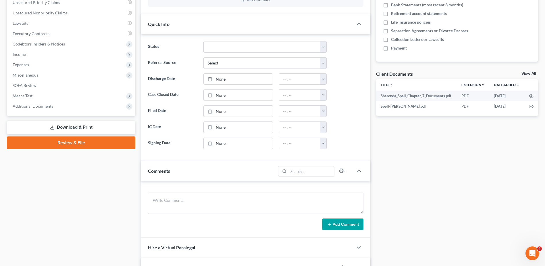
scroll to position [144, 0]
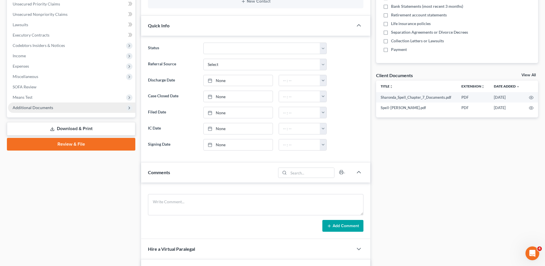
click at [49, 108] on span "Additional Documents" at bounding box center [33, 107] width 41 height 5
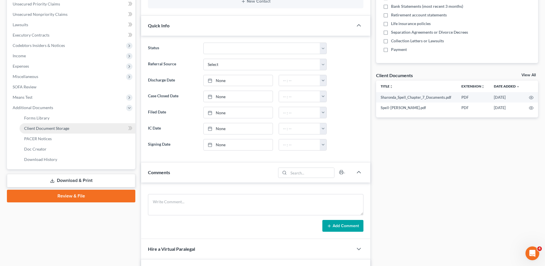
click at [57, 130] on span "Client Document Storage" at bounding box center [46, 128] width 45 height 5
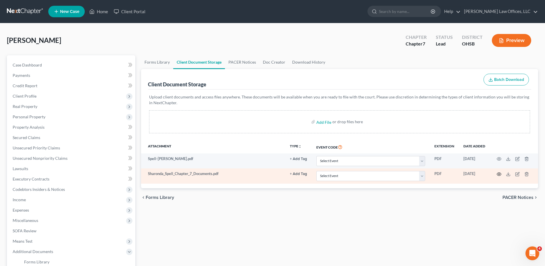
click at [498, 175] on icon "button" at bounding box center [499, 173] width 4 height 3
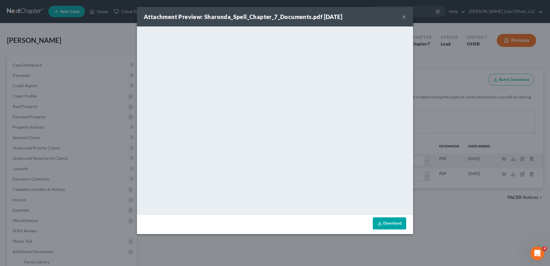
click at [403, 17] on button "×" at bounding box center [404, 16] width 4 height 7
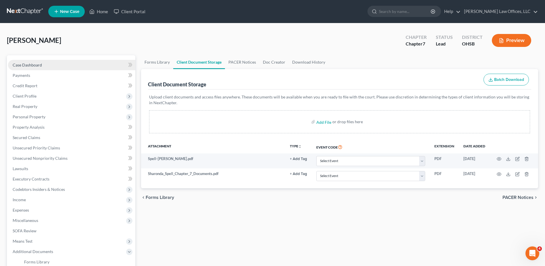
click at [18, 66] on span "Case Dashboard" at bounding box center [27, 64] width 29 height 5
